Goal: Task Accomplishment & Management: Manage account settings

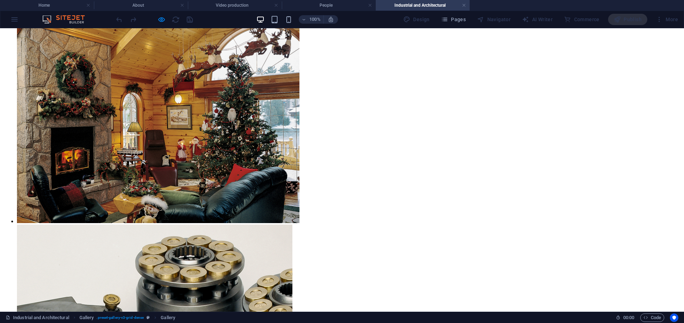
scroll to position [553, 0]
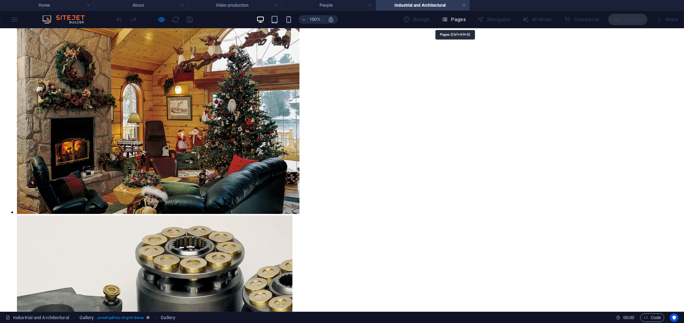
click at [448, 20] on icon "button" at bounding box center [444, 19] width 7 height 7
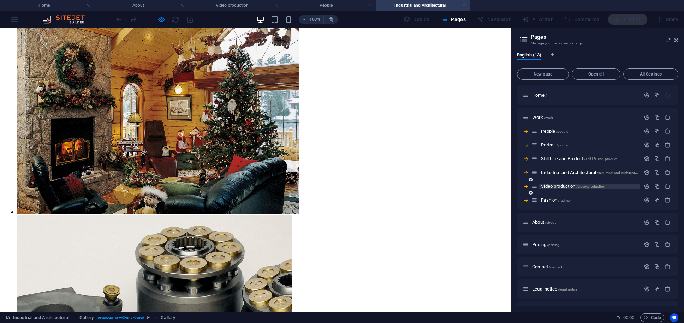
click at [562, 186] on span "Video production /video-production" at bounding box center [573, 186] width 64 height 5
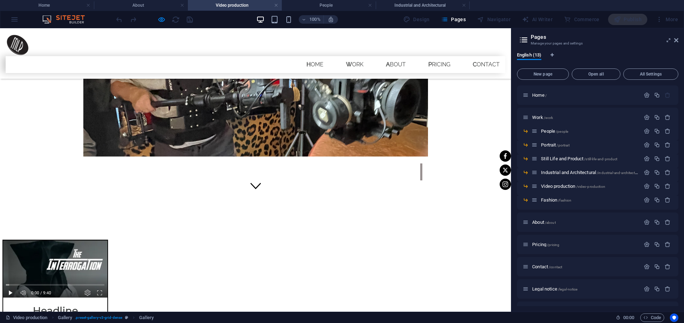
scroll to position [115, 0]
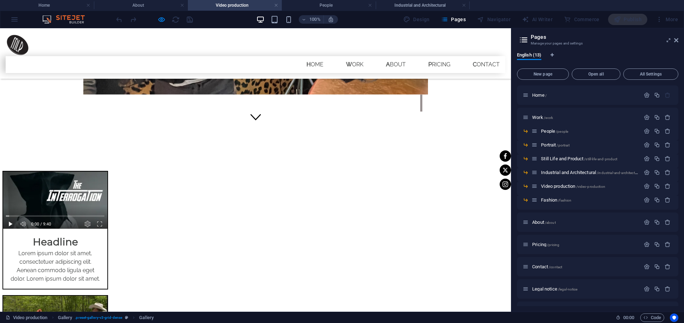
scroll to position [195, 0]
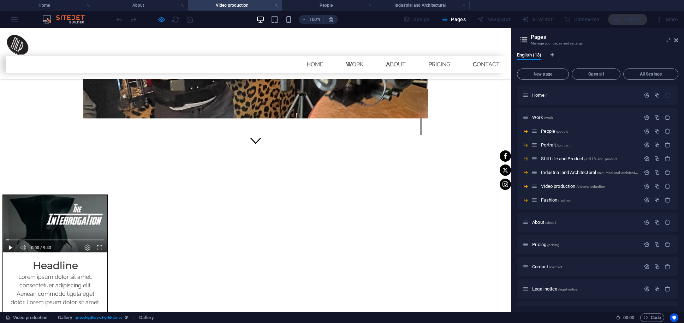
scroll to position [172, 0]
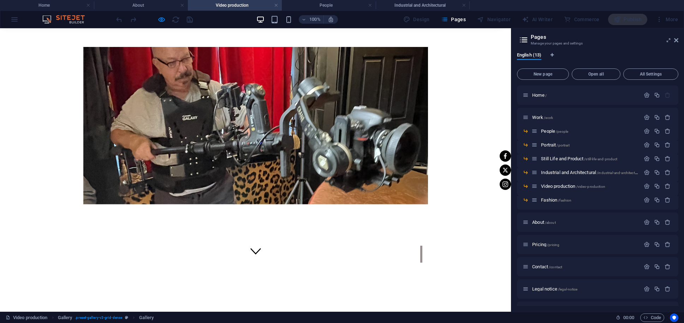
scroll to position [51, 0]
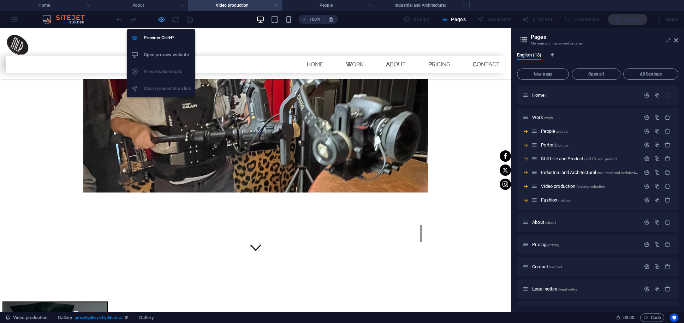
click at [162, 17] on icon "button" at bounding box center [161, 20] width 8 height 8
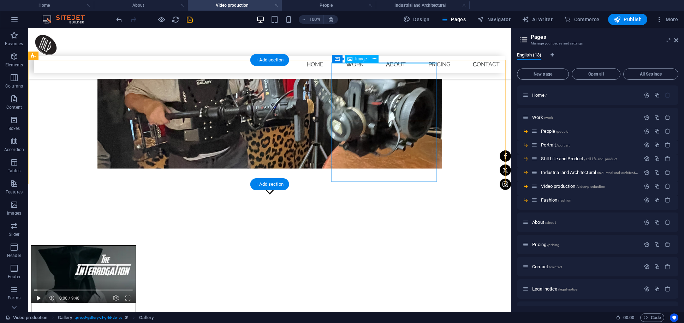
scroll to position [88, 0]
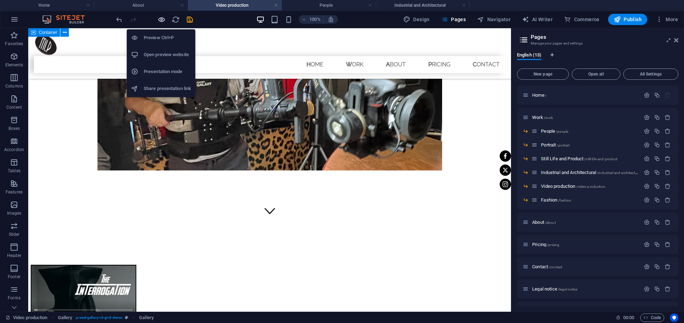
click at [158, 17] on icon "button" at bounding box center [161, 20] width 8 height 8
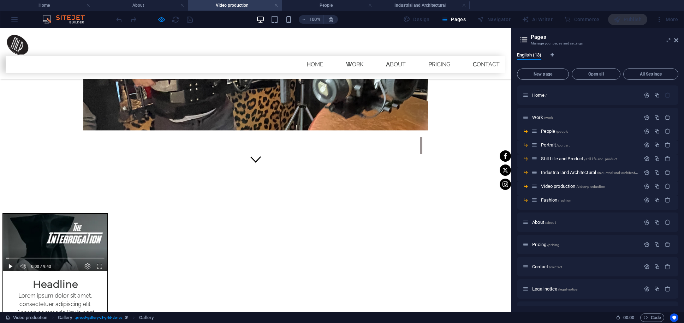
scroll to position [172, 0]
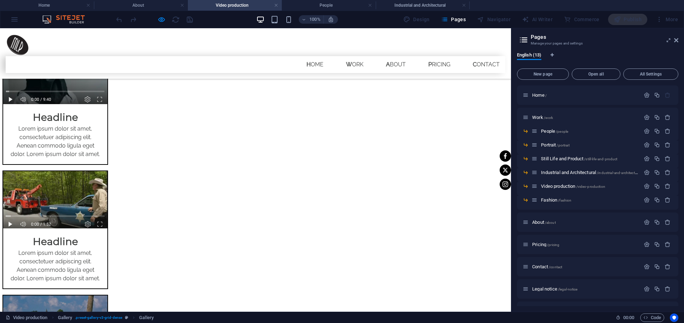
scroll to position [359, 0]
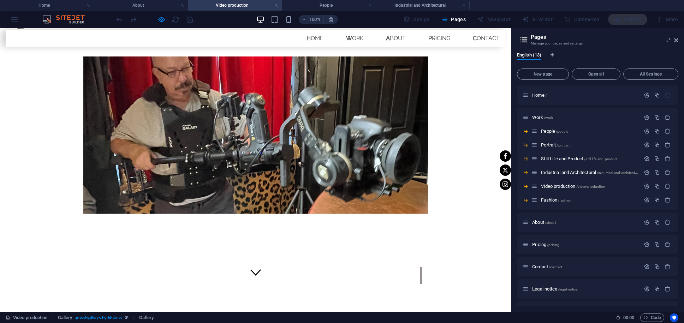
scroll to position [0, 0]
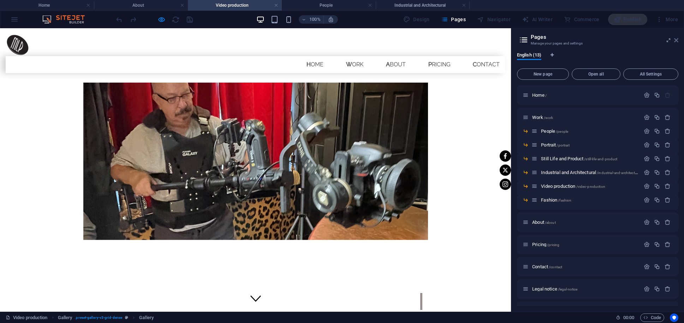
click at [676, 40] on icon at bounding box center [676, 40] width 4 height 6
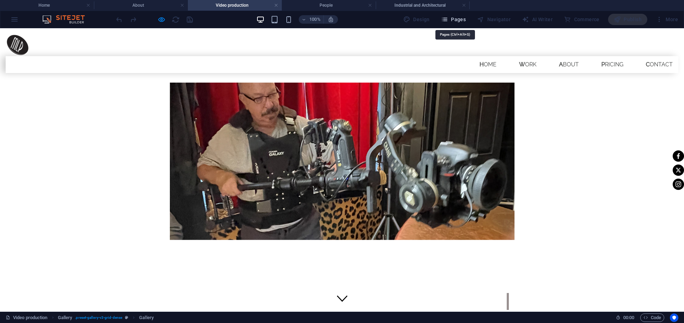
click at [448, 18] on icon "button" at bounding box center [444, 19] width 7 height 7
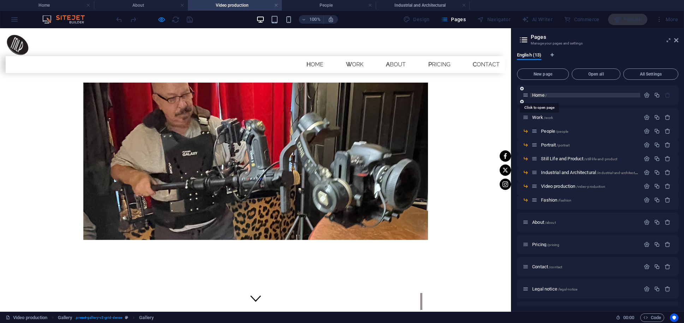
click at [536, 96] on span "Home /" at bounding box center [539, 94] width 14 height 5
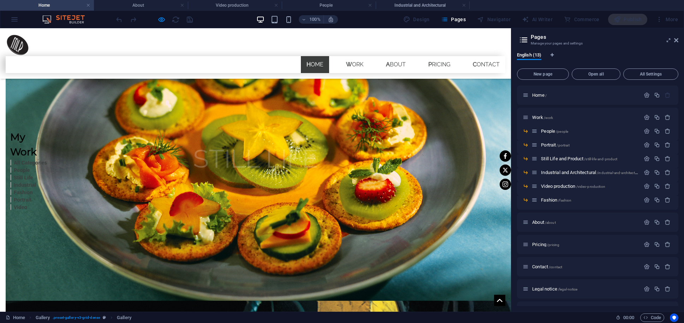
scroll to position [816, 0]
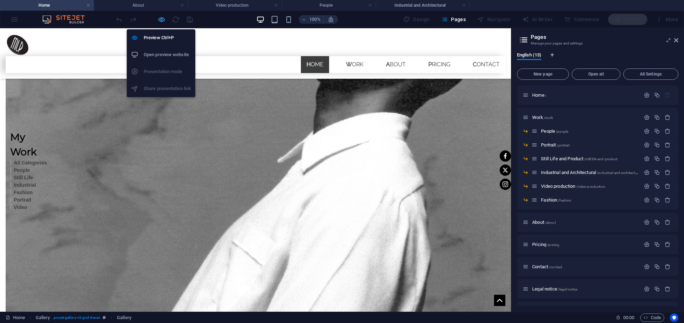
click at [159, 17] on icon "button" at bounding box center [161, 20] width 8 height 8
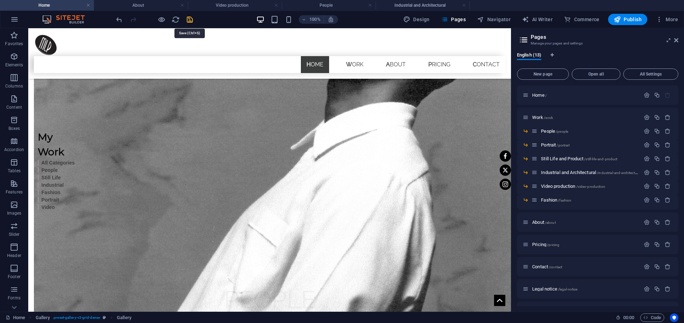
click at [191, 20] on icon "save" at bounding box center [190, 20] width 8 height 8
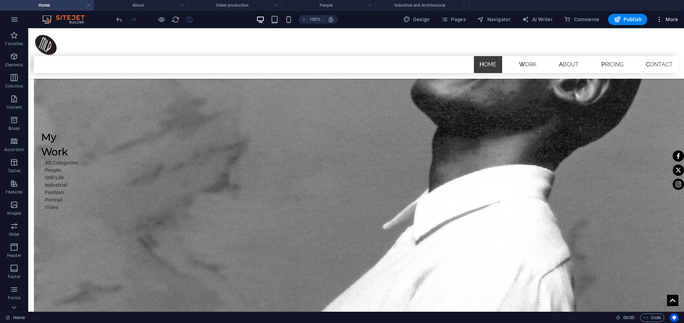
click at [667, 20] on span "More" at bounding box center [667, 19] width 22 height 7
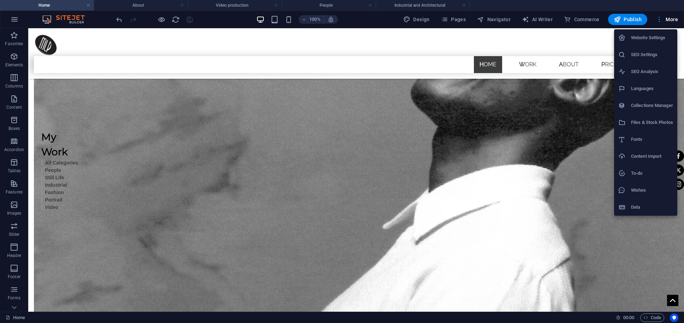
click at [669, 18] on div at bounding box center [342, 161] width 684 height 323
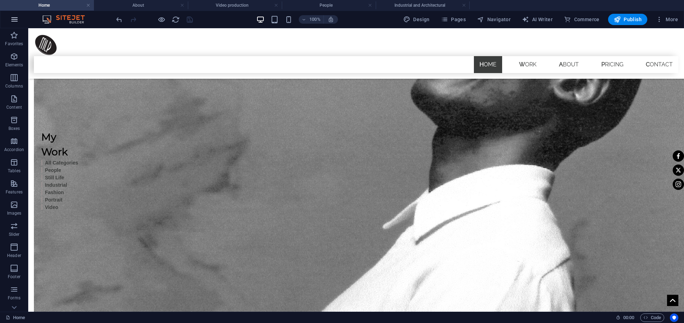
click at [13, 17] on icon "button" at bounding box center [14, 19] width 8 height 8
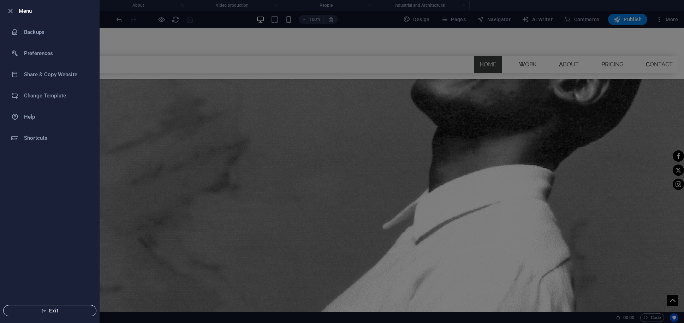
click at [57, 309] on span "Exit" at bounding box center [49, 311] width 81 height 6
